Goal: Task Accomplishment & Management: Use online tool/utility

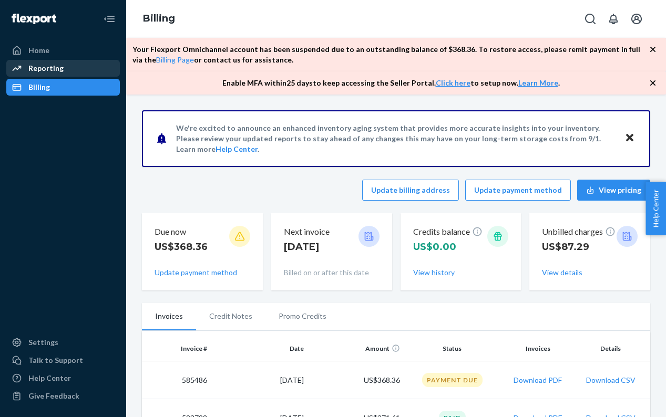
click at [36, 68] on div "Reporting" at bounding box center [45, 68] width 35 height 11
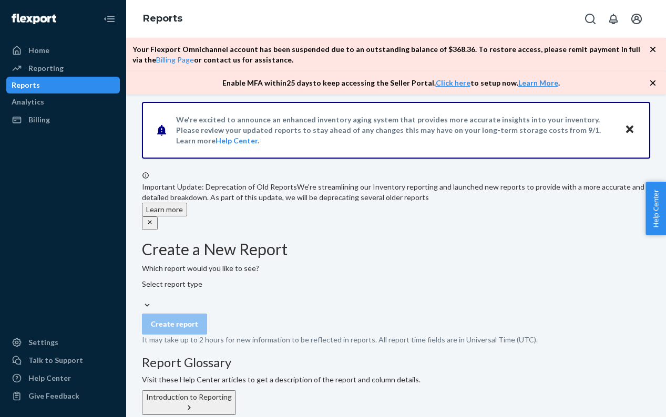
scroll to position [101, 0]
click at [323, 279] on div "Select report type" at bounding box center [396, 295] width 508 height 32
click at [315, 279] on div "Select report type" at bounding box center [396, 295] width 508 height 32
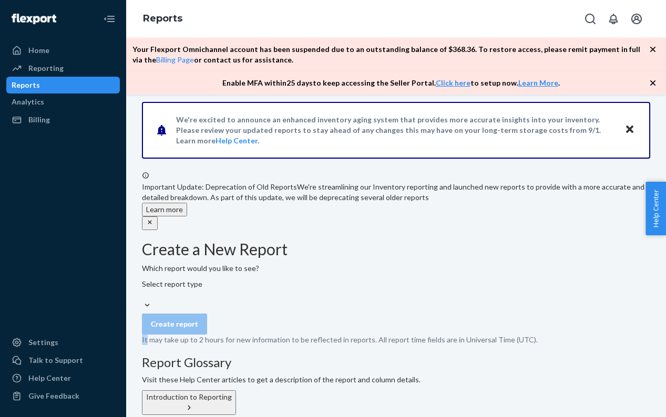
click at [315, 279] on div "Select report type" at bounding box center [396, 295] width 508 height 32
click at [462, 241] on form "Create a New Report Which report would you like to see? Select report type Crea…" at bounding box center [396, 293] width 508 height 105
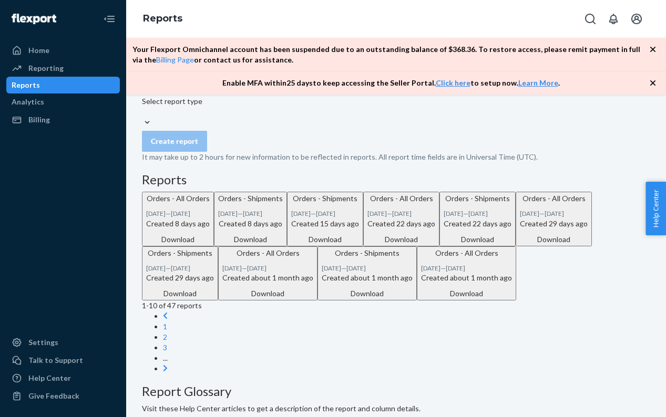
scroll to position [193, 0]
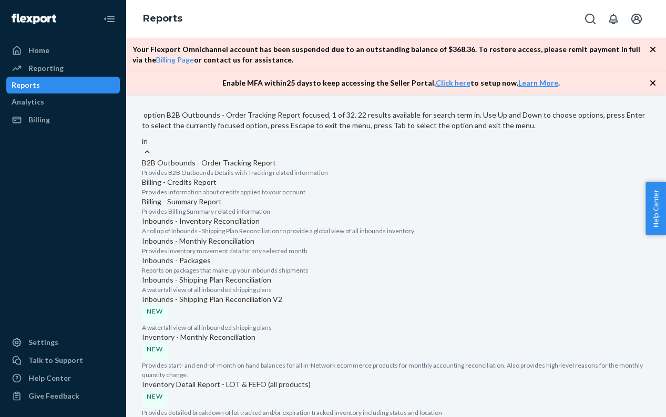
type input "inv"
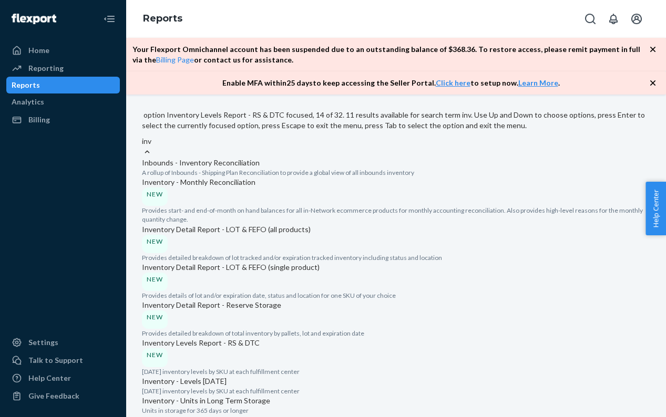
scroll to position [278, 0]
click at [259, 338] on p "Inventory Levels Report - RS & DTC" at bounding box center [396, 343] width 508 height 11
click at [152, 147] on input "inv" at bounding box center [147, 141] width 11 height 11
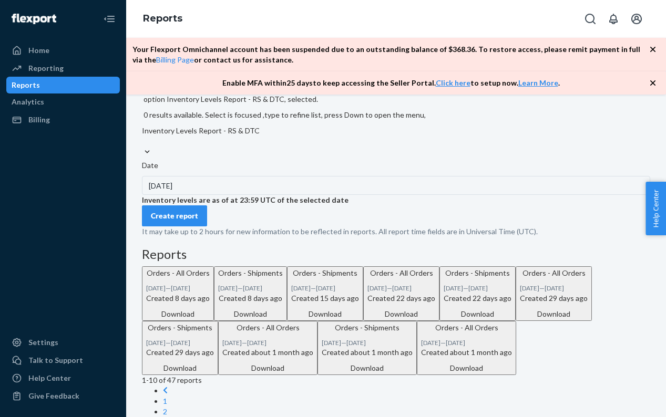
click at [198, 221] on div "Create report" at bounding box center [174, 216] width 47 height 11
